Goal: Task Accomplishment & Management: Use online tool/utility

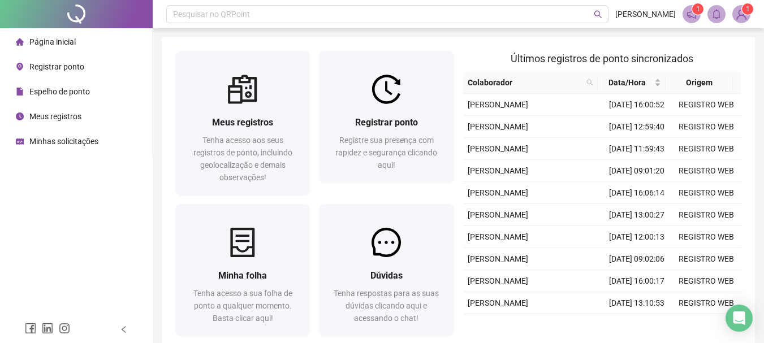
click at [393, 109] on div "Registrar ponto Registre sua presença com rapidez e segurança clicando aqui!" at bounding box center [386, 143] width 135 height 79
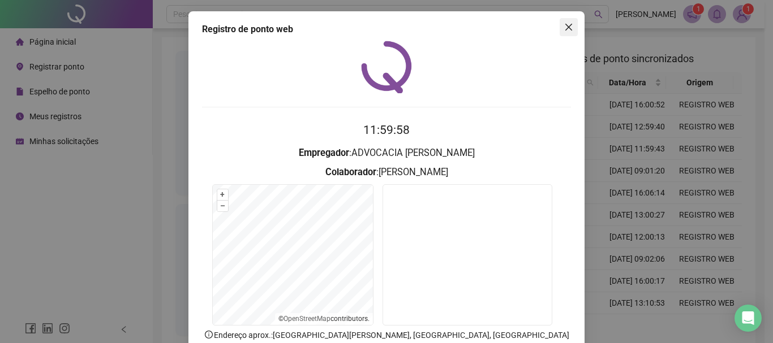
click at [564, 27] on icon "close" at bounding box center [568, 27] width 9 height 9
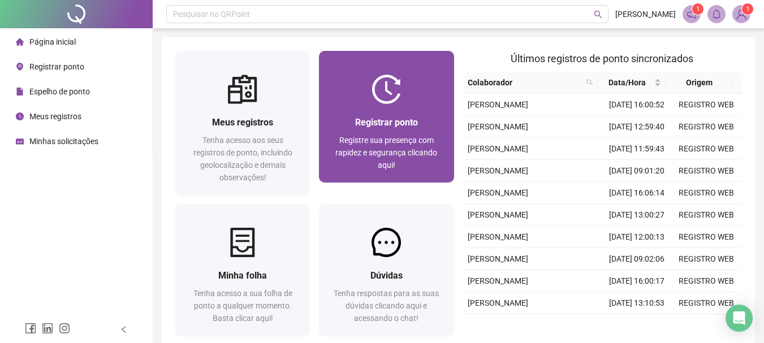
click at [413, 145] on span "Registre sua presença com rapidez e segurança clicando aqui!" at bounding box center [386, 153] width 102 height 34
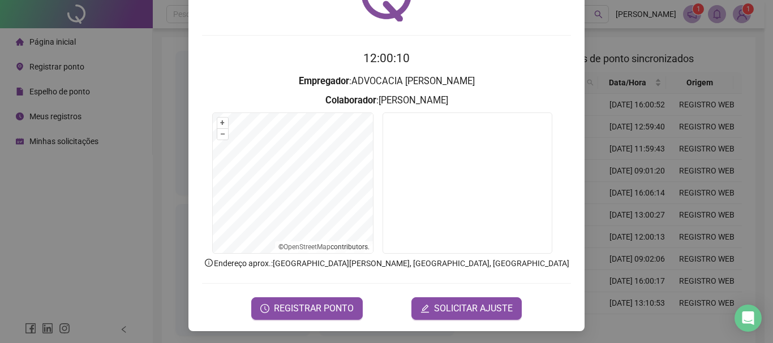
scroll to position [74, 0]
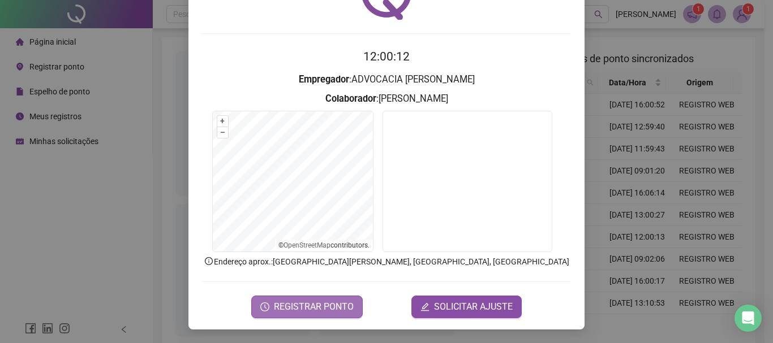
click at [322, 312] on span "REGISTRAR PONTO" at bounding box center [314, 307] width 80 height 14
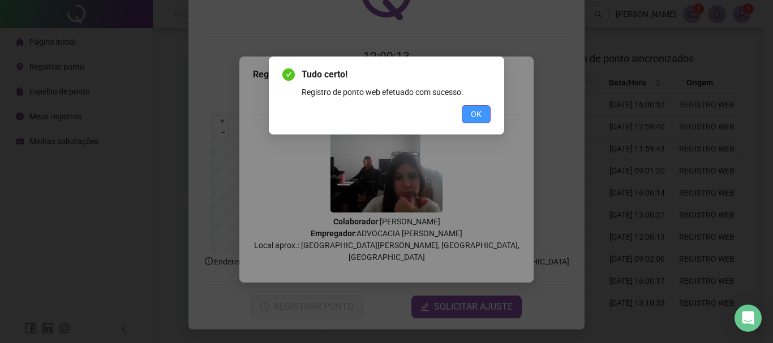
click at [468, 117] on button "OK" at bounding box center [476, 114] width 29 height 18
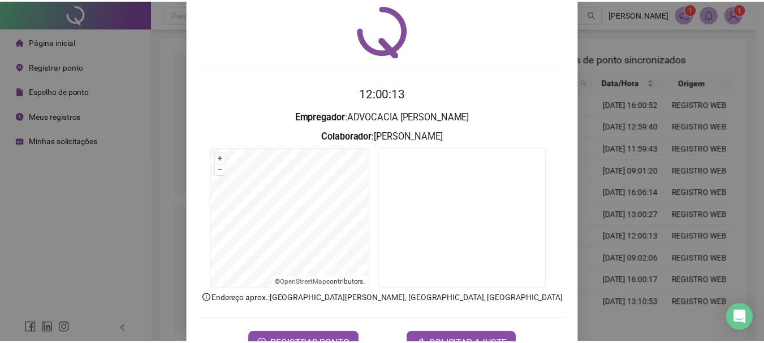
scroll to position [0, 0]
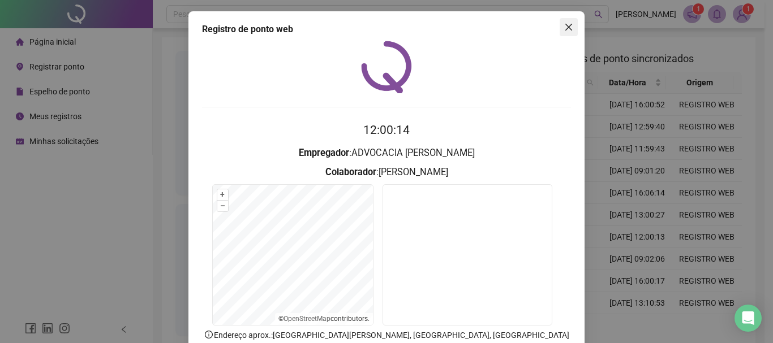
click at [564, 27] on icon "close" at bounding box center [568, 27] width 9 height 9
